Goal: Information Seeking & Learning: Learn about a topic

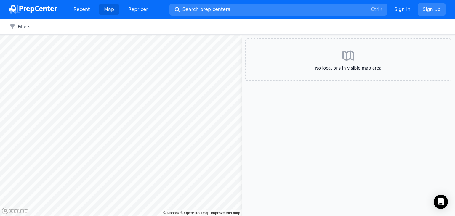
click at [149, 35] on div at bounding box center [121, 35] width 242 height 0
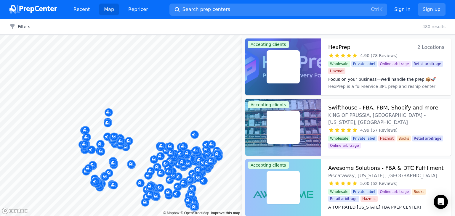
click at [156, 35] on div at bounding box center [121, 35] width 242 height 0
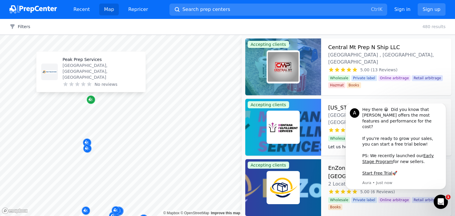
click at [92, 99] on icon "Map marker" at bounding box center [91, 100] width 5 height 6
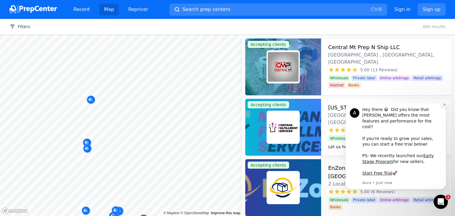
click at [443, 106] on icon "Dismiss notification" at bounding box center [444, 104] width 3 height 3
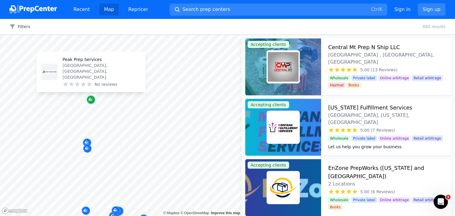
click at [88, 100] on div "Map marker" at bounding box center [91, 100] width 8 height 8
click at [90, 100] on icon "Map marker" at bounding box center [90, 99] width 3 height 3
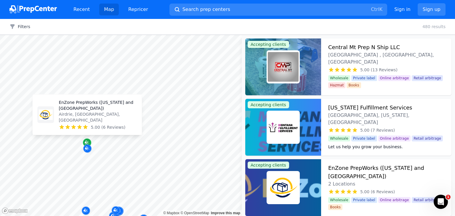
click at [87, 139] on div "Map marker" at bounding box center [87, 143] width 8 height 8
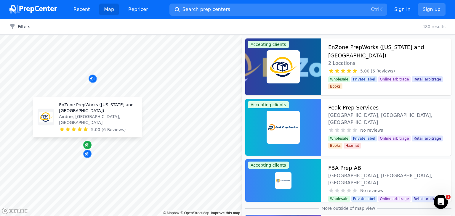
click at [87, 143] on icon "Map marker" at bounding box center [86, 144] width 3 height 3
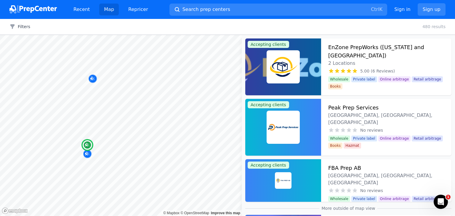
click at [410, 49] on h3 "EnZone PrepWorks ([US_STATE] and [GEOGRAPHIC_DATA])" at bounding box center [386, 51] width 116 height 17
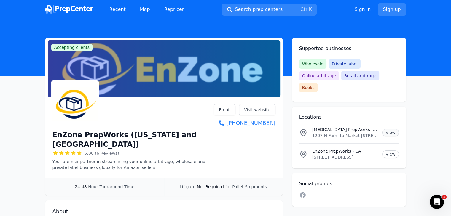
click at [390, 129] on link "View" at bounding box center [390, 133] width 16 height 8
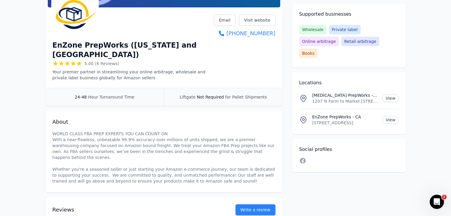
scroll to position [90, 0]
click at [107, 95] on span "Hour Turnaround Time" at bounding box center [111, 97] width 46 height 5
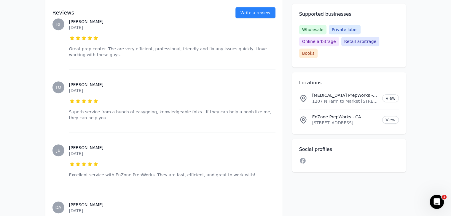
scroll to position [473, 0]
